Goal: Information Seeking & Learning: Learn about a topic

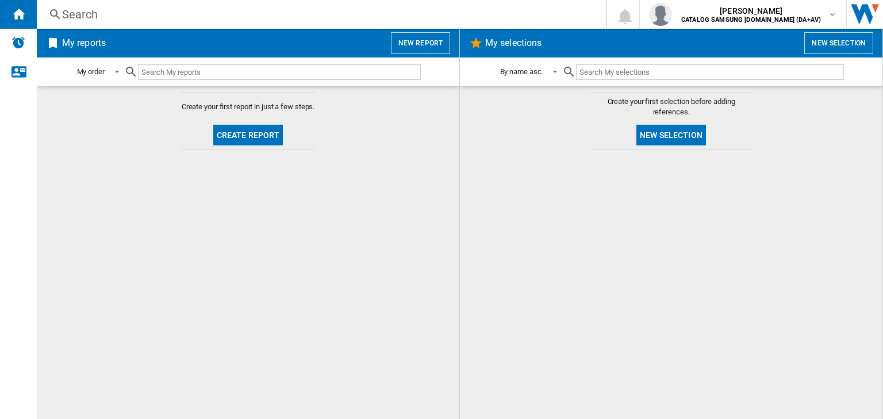
click at [290, 69] on input "text" at bounding box center [279, 72] width 283 height 16
click at [274, 21] on div "Search" at bounding box center [319, 14] width 514 height 16
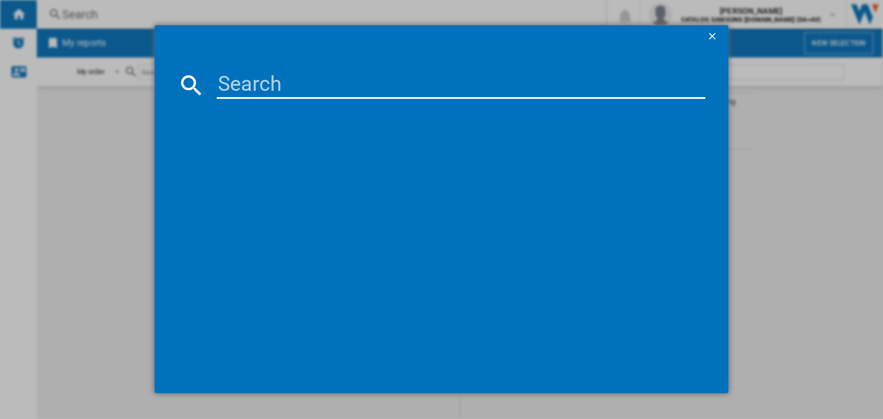
click at [318, 90] on input at bounding box center [461, 85] width 489 height 28
paste input "F4X7013TBB"
type input "F4X7013TBB"
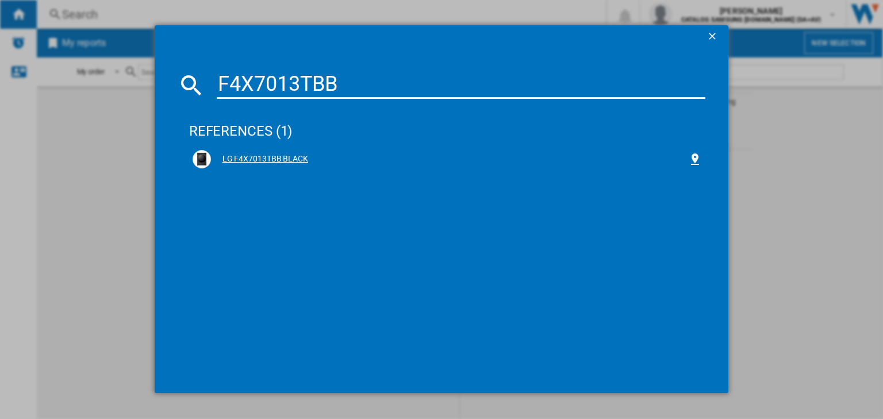
click at [245, 163] on div "LG F4X7013TBB BLACK" at bounding box center [449, 158] width 477 height 11
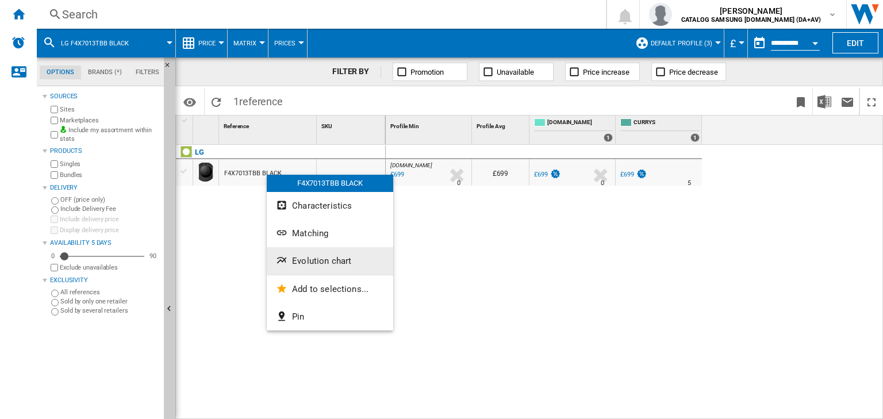
click at [332, 262] on span "Evolution chart" at bounding box center [321, 261] width 59 height 10
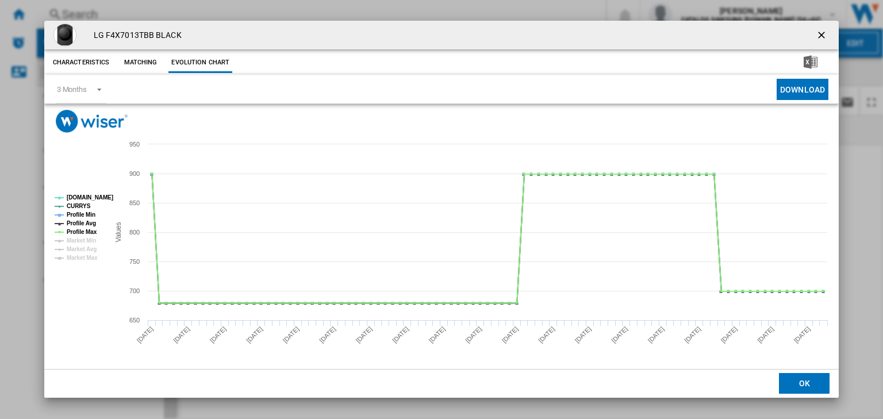
click at [823, 35] on ng-md-icon "getI18NText('BUTTONS.CLOSE_DIALOG')" at bounding box center [823, 36] width 14 height 14
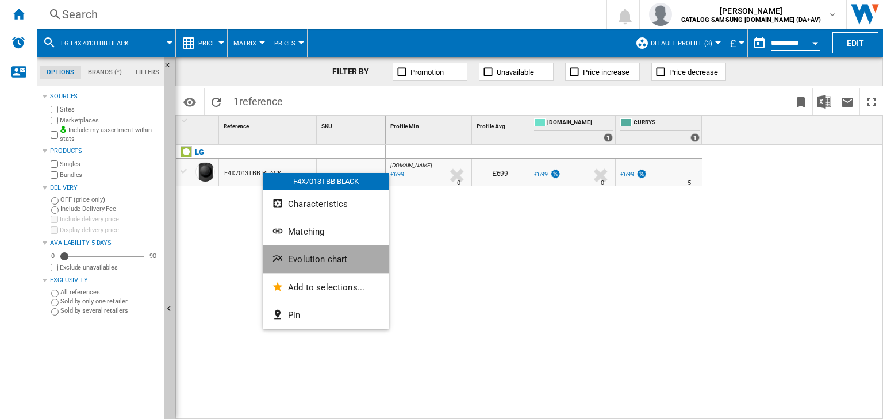
click at [310, 255] on span "Evolution chart" at bounding box center [317, 259] width 59 height 10
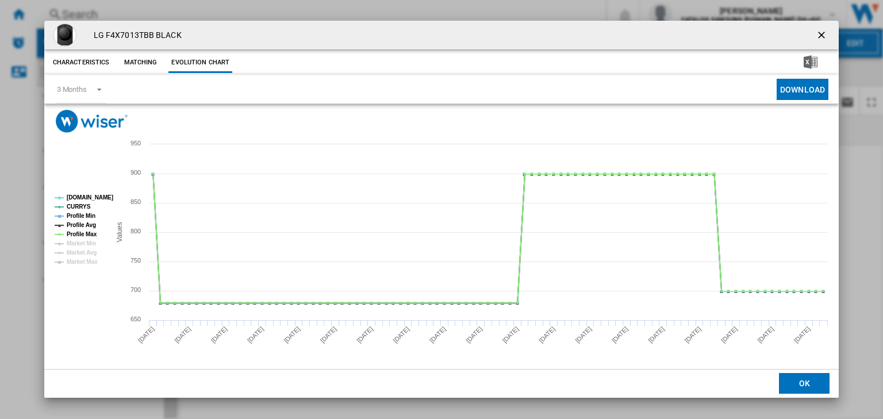
click at [823, 33] on ng-md-icon "getI18NText('BUTTONS.CLOSE_DIALOG')" at bounding box center [823, 36] width 14 height 14
